Goal: Transaction & Acquisition: Purchase product/service

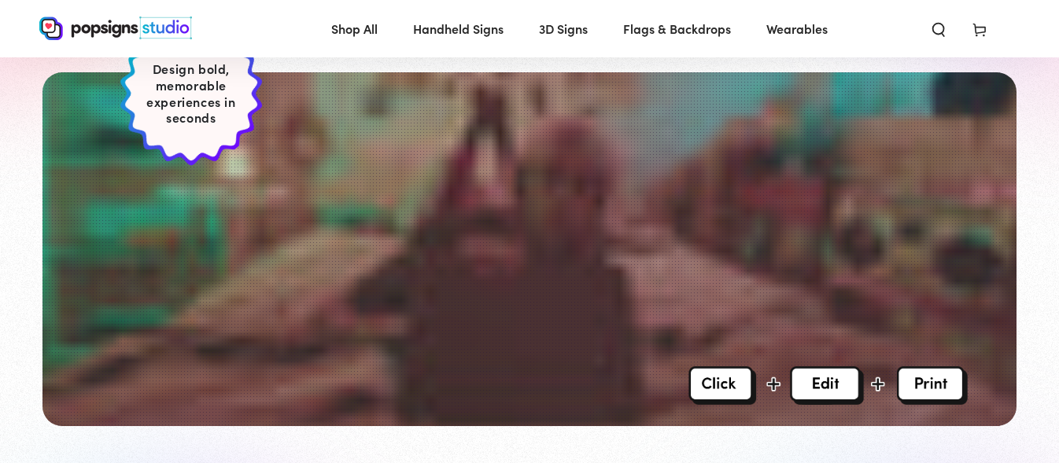
scroll to position [315, 0]
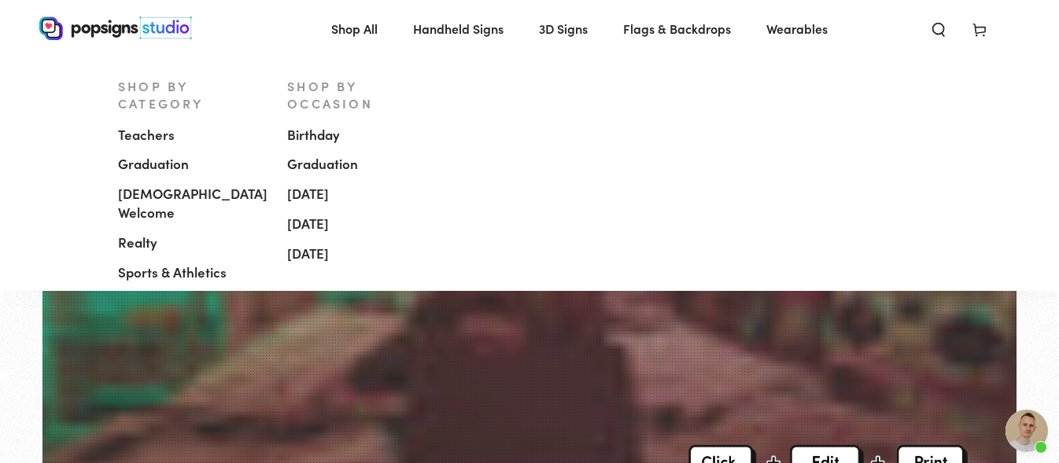
click at [204, 185] on span "[DEMOGRAPHIC_DATA] Welcome" at bounding box center [192, 204] width 149 height 38
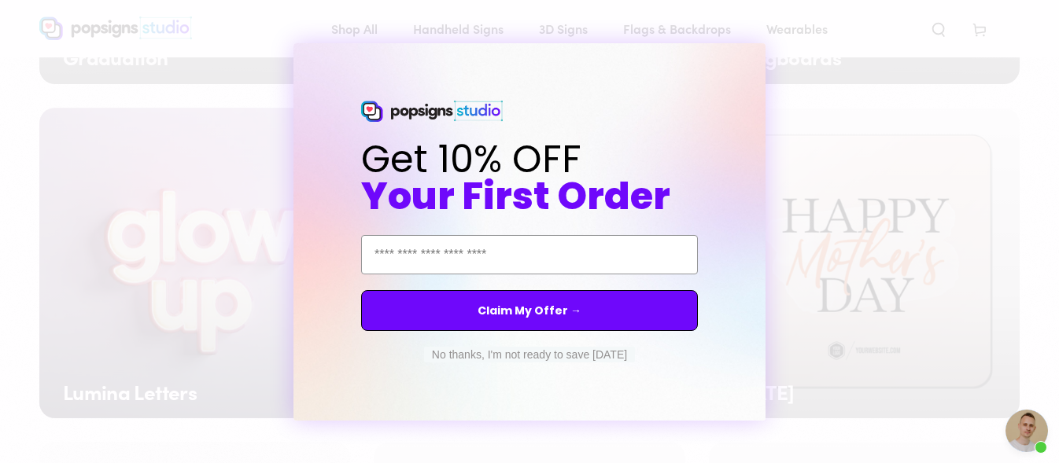
scroll to position [1098, 0]
click at [525, 356] on button "No thanks, I'm not ready to save today" at bounding box center [529, 355] width 211 height 16
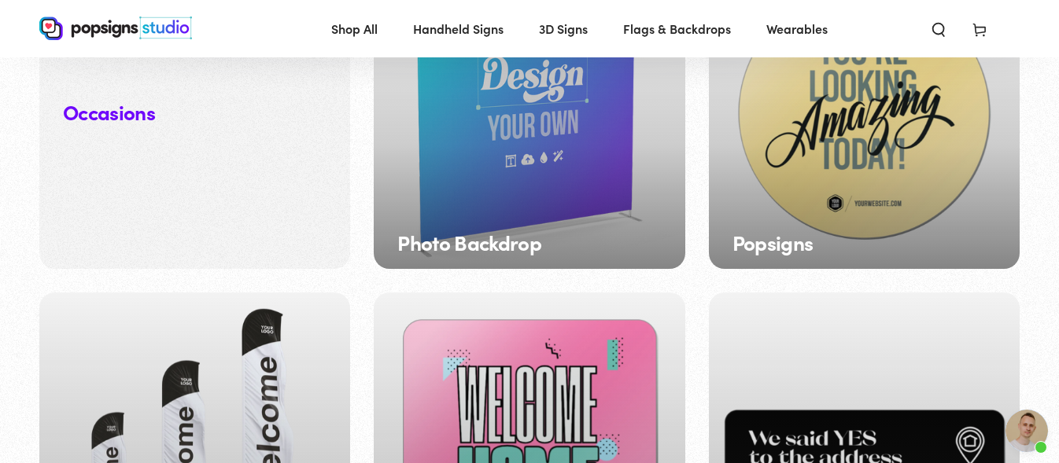
scroll to position [1727, 0]
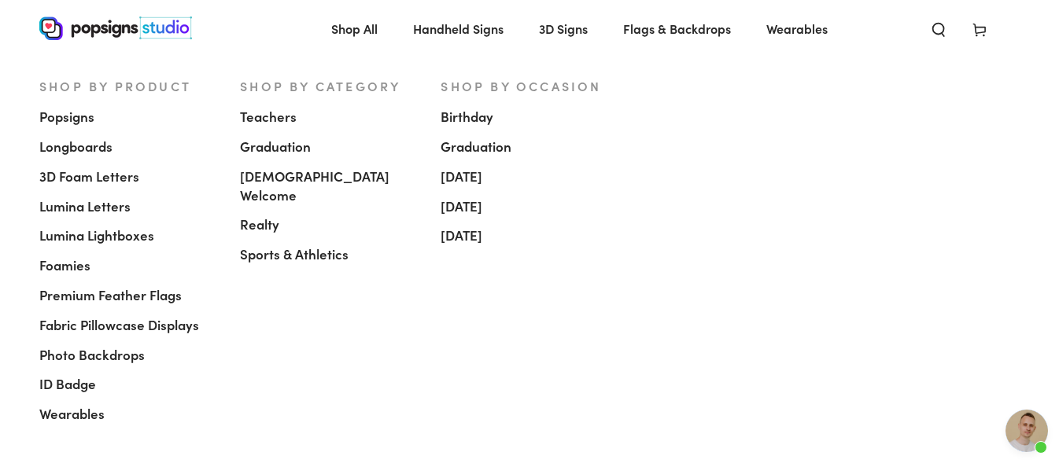
click at [359, 27] on span "Shop All" at bounding box center [354, 28] width 46 height 23
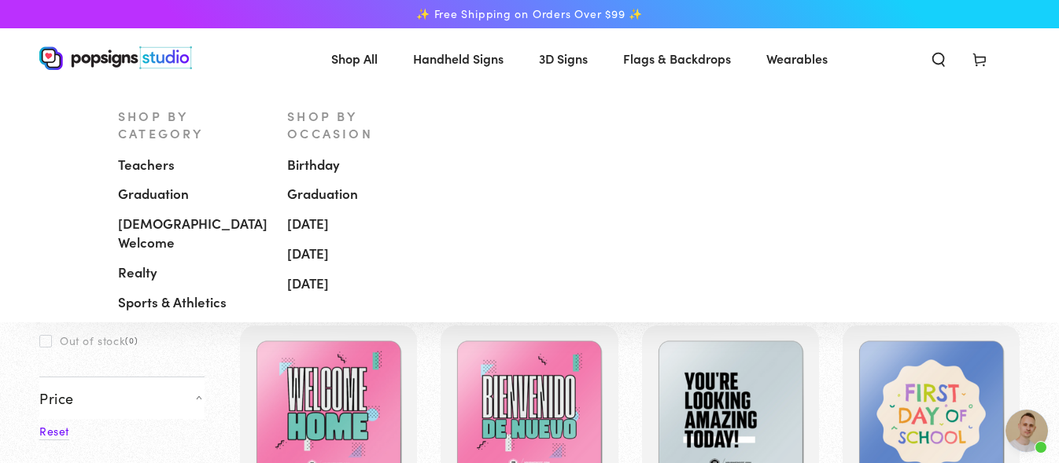
click at [155, 215] on span "[DEMOGRAPHIC_DATA] Welcome" at bounding box center [192, 234] width 149 height 38
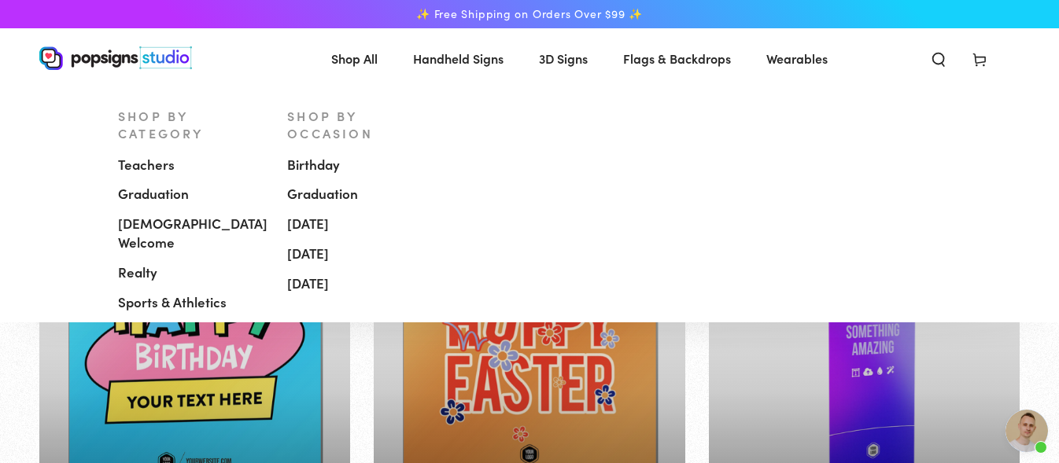
click at [162, 185] on span "Graduation" at bounding box center [153, 194] width 71 height 19
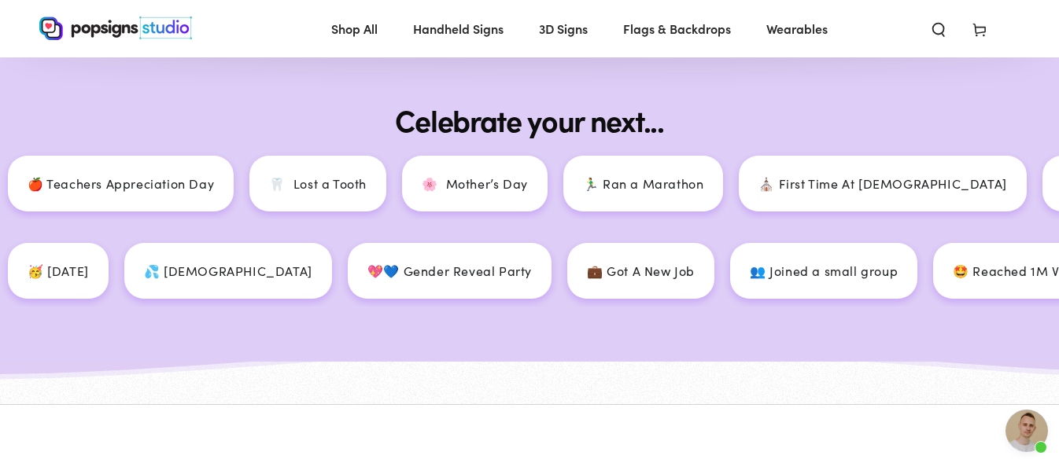
scroll to position [1180, 0]
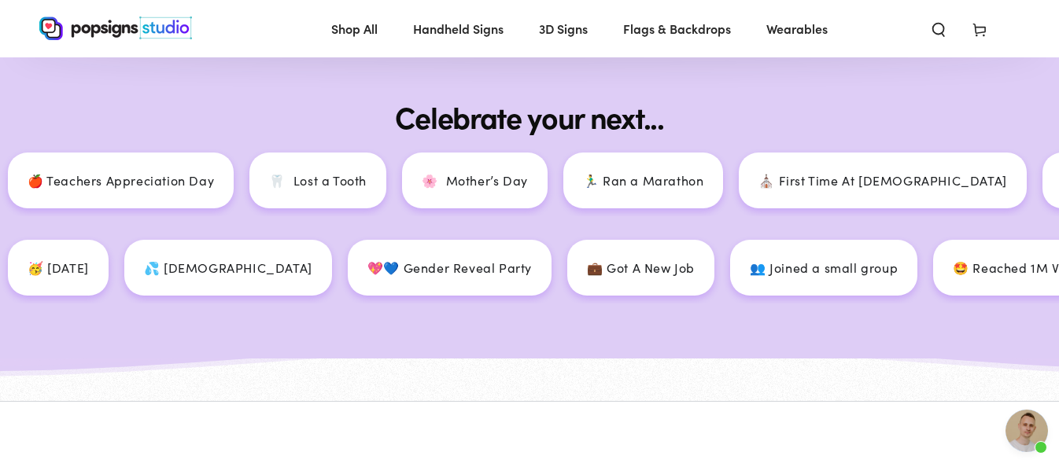
click at [752, 183] on p "⛪ First Time At Church" at bounding box center [876, 180] width 248 height 23
drag, startPoint x: 555, startPoint y: 183, endPoint x: 540, endPoint y: 183, distance: 14.2
click at [754, 183] on p "⛪ First Time At Church" at bounding box center [878, 180] width 248 height 23
click at [734, 183] on p "⛪ First Time At Church" at bounding box center [858, 180] width 248 height 23
click at [737, 183] on div "⛪ First Time At Church" at bounding box center [880, 181] width 287 height 56
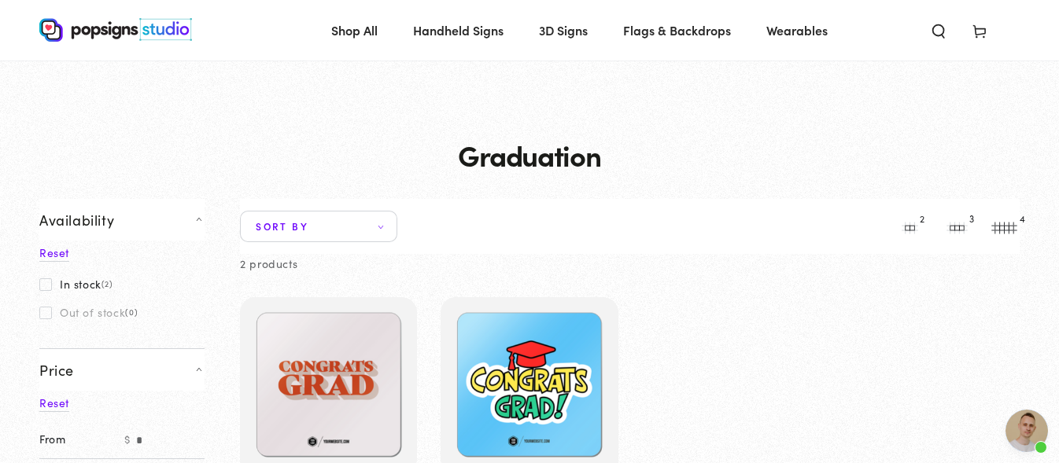
scroll to position [0, 0]
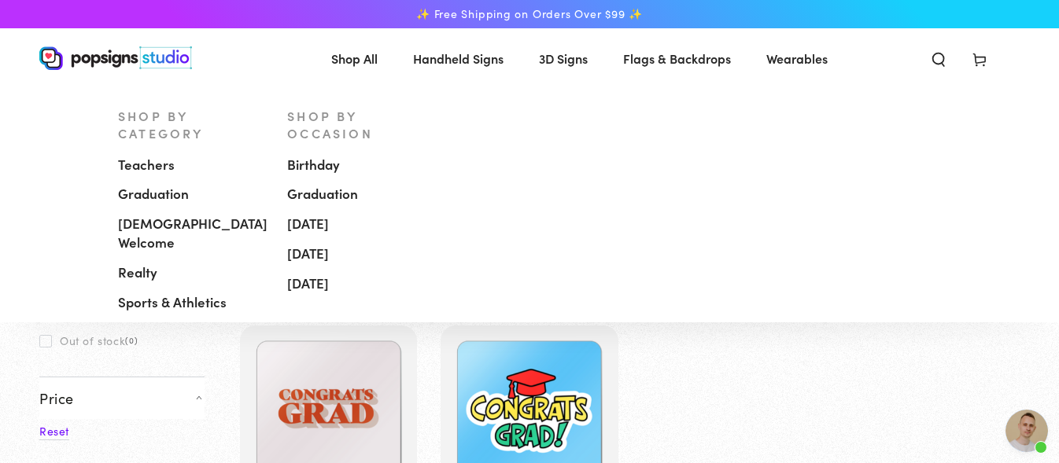
click at [131, 264] on span "Realty" at bounding box center [137, 273] width 39 height 19
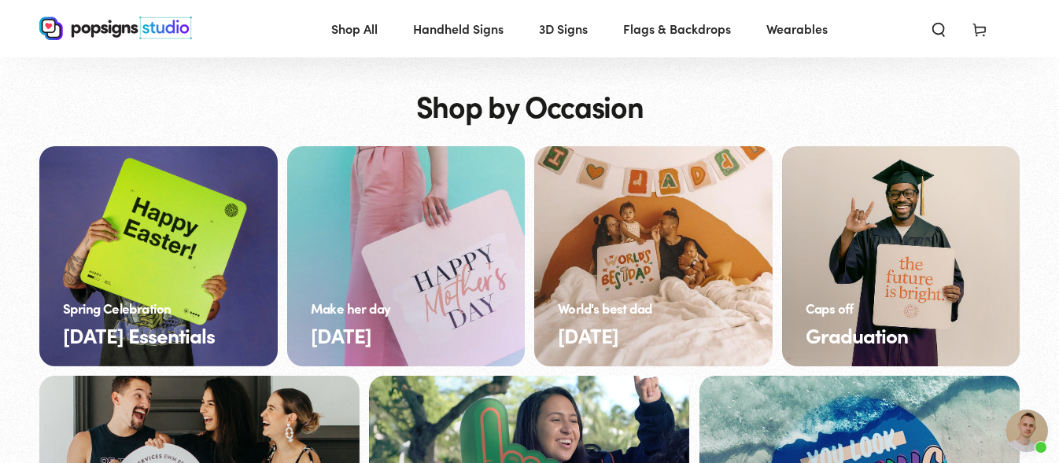
scroll to position [629, 0]
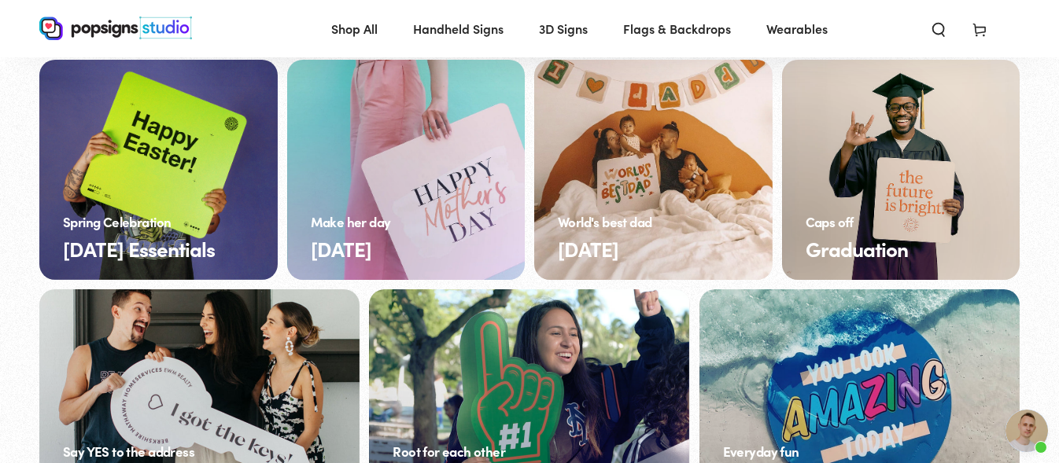
click at [196, 164] on link "[DATE] Essentials" at bounding box center [158, 170] width 238 height 220
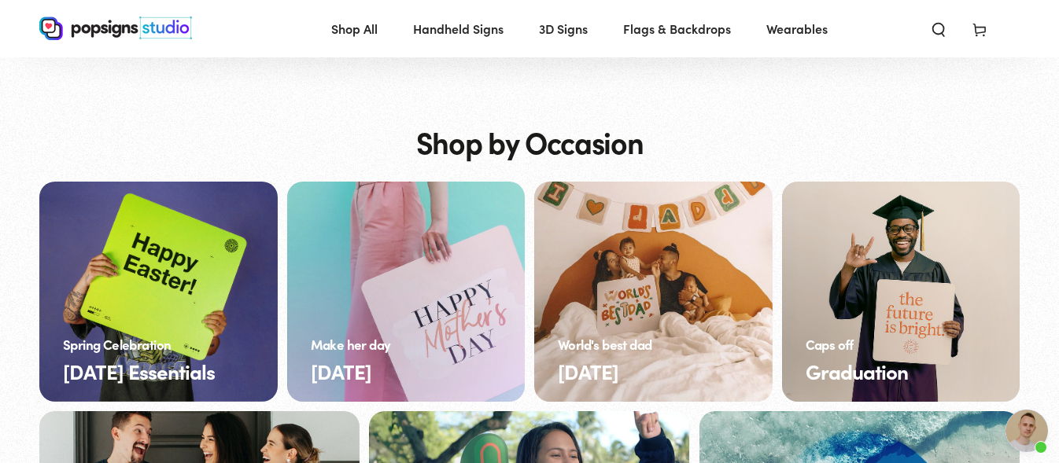
scroll to position [787, 0]
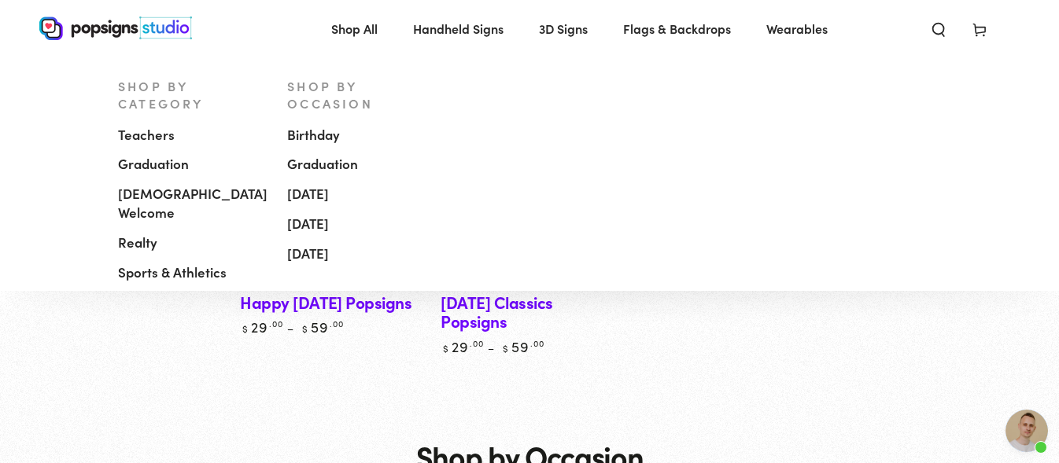
click at [188, 185] on span "[DEMOGRAPHIC_DATA] Welcome" at bounding box center [192, 204] width 149 height 38
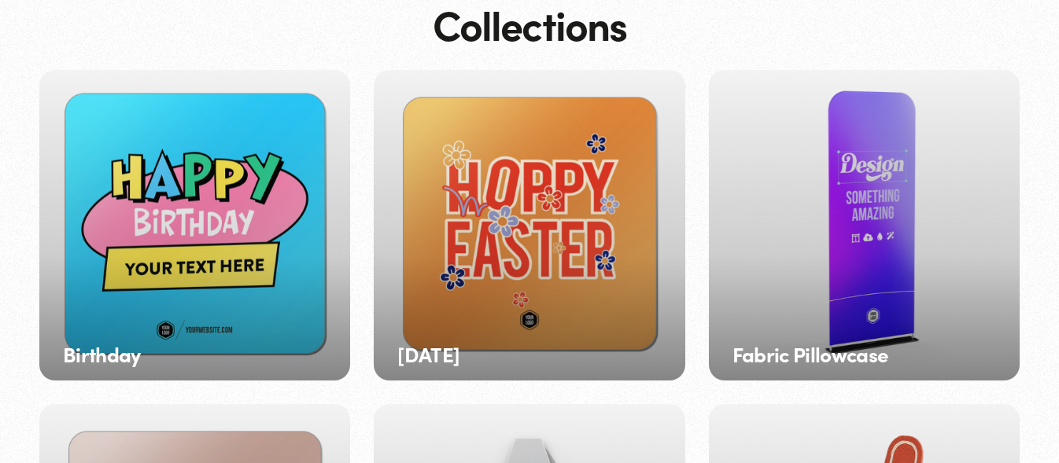
scroll to position [154, 0]
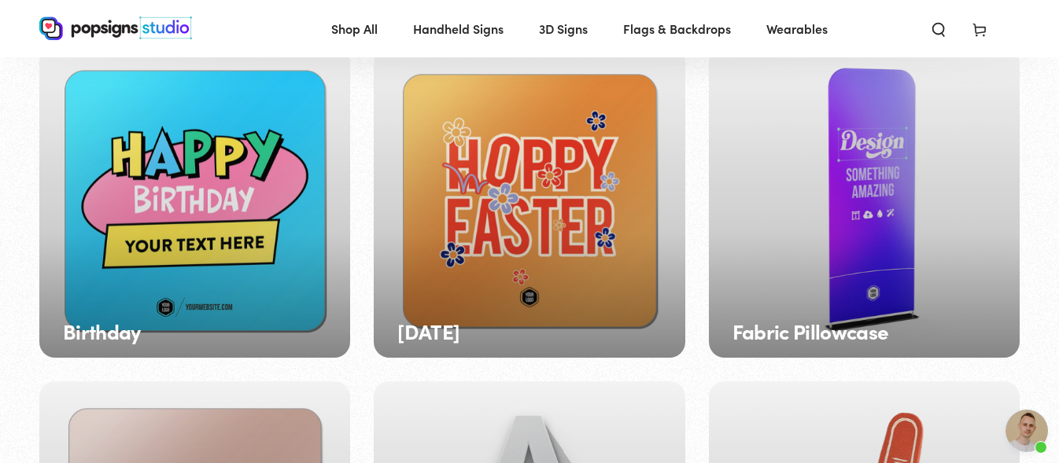
click at [264, 250] on div "Birthday" at bounding box center [194, 202] width 311 height 311
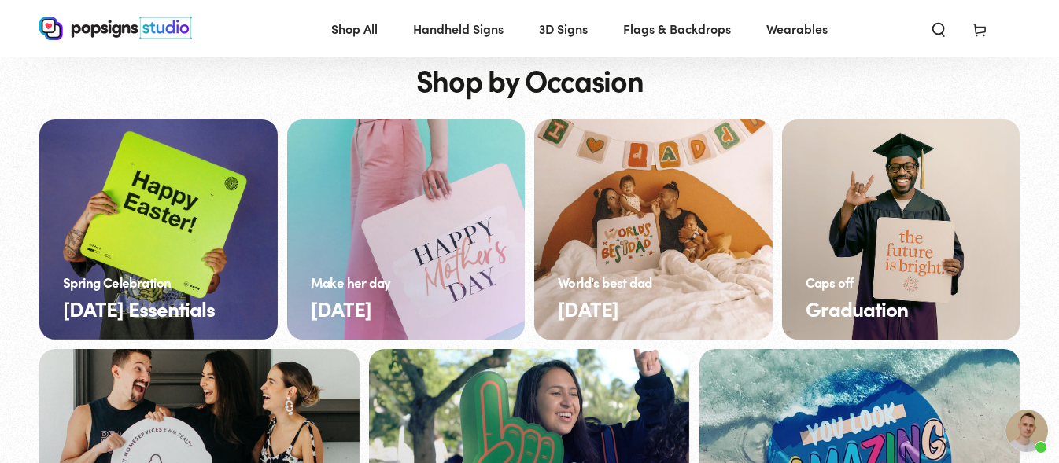
scroll to position [629, 0]
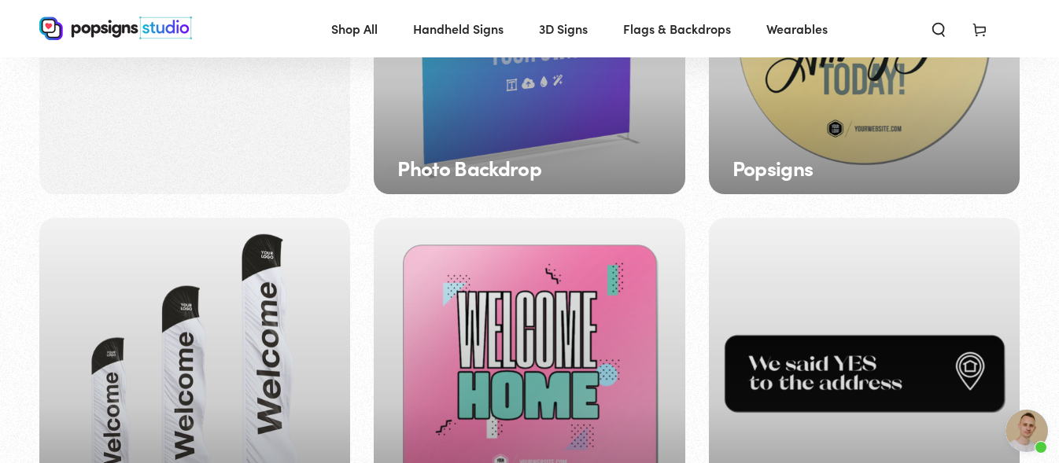
scroll to position [1806, 0]
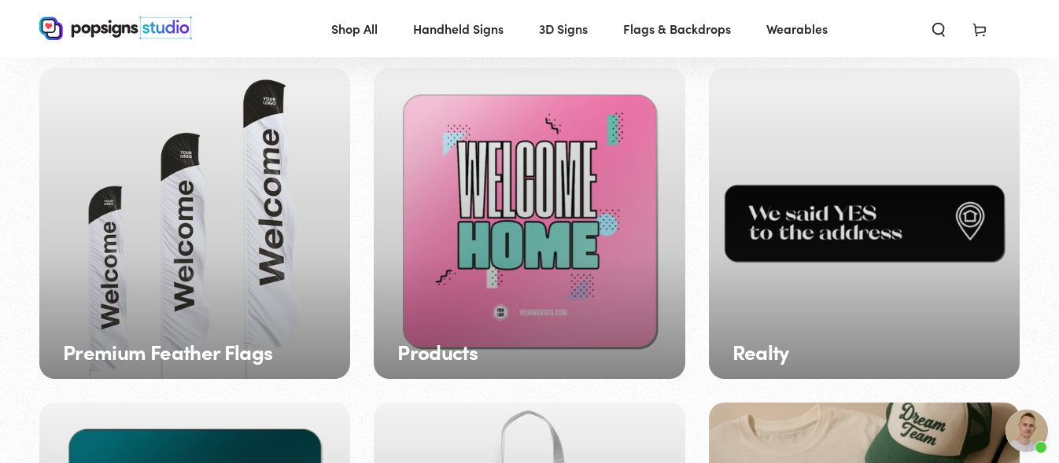
click at [272, 249] on div "Premium Feather Flags" at bounding box center [194, 223] width 311 height 311
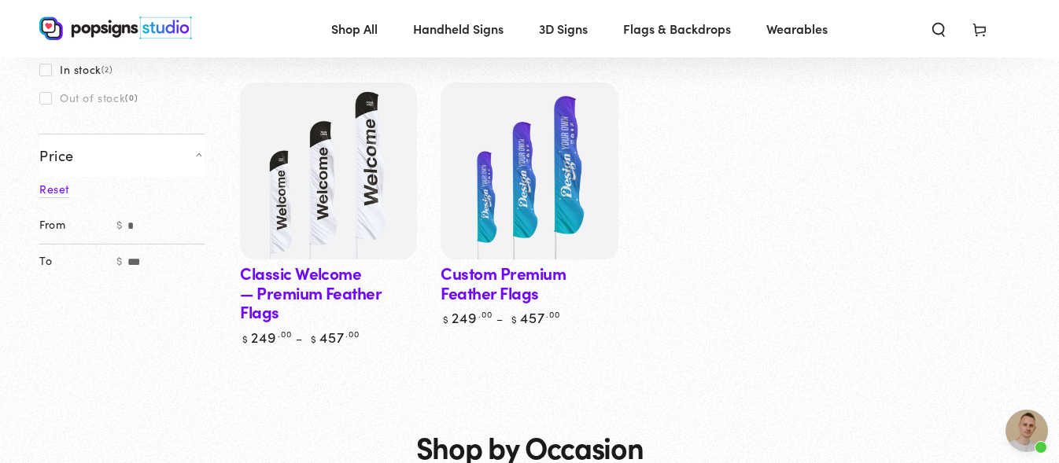
scroll to position [157, 0]
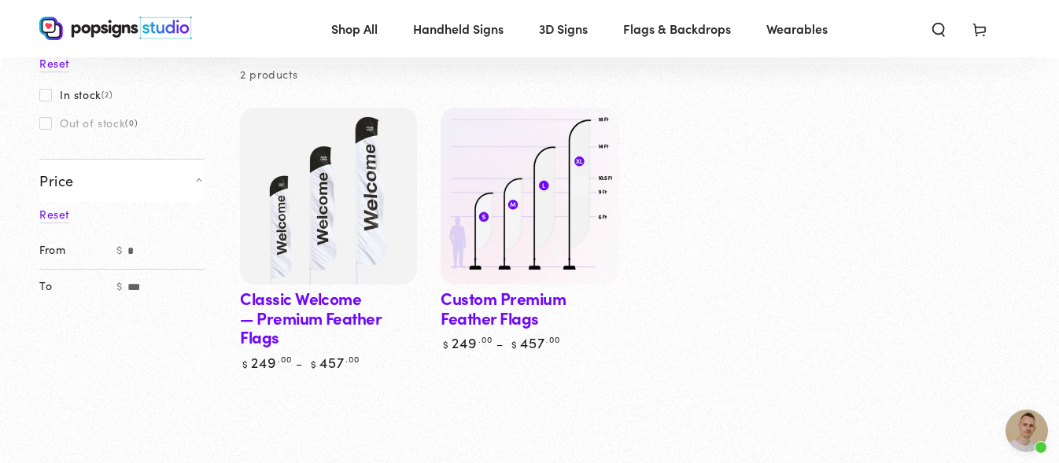
click at [492, 223] on img at bounding box center [529, 196] width 182 height 182
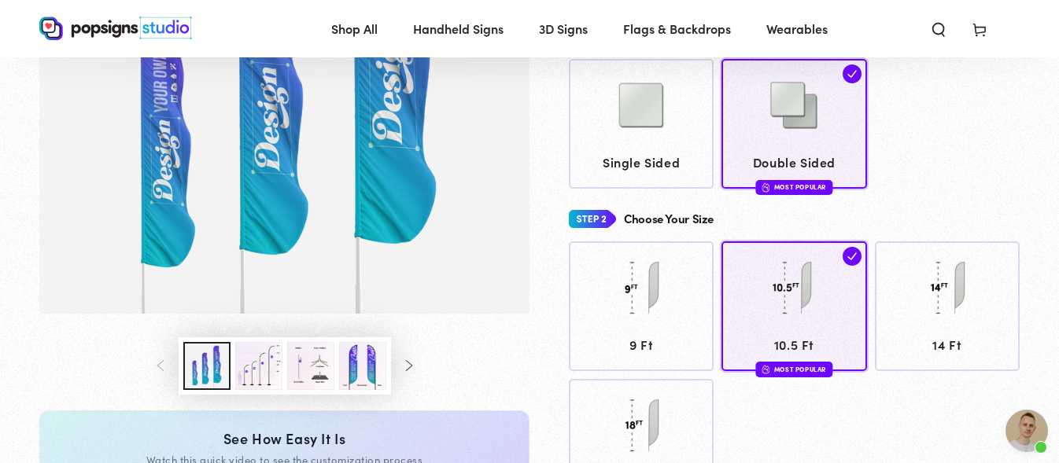
scroll to position [311, 0]
